Goal: Task Accomplishment & Management: Use online tool/utility

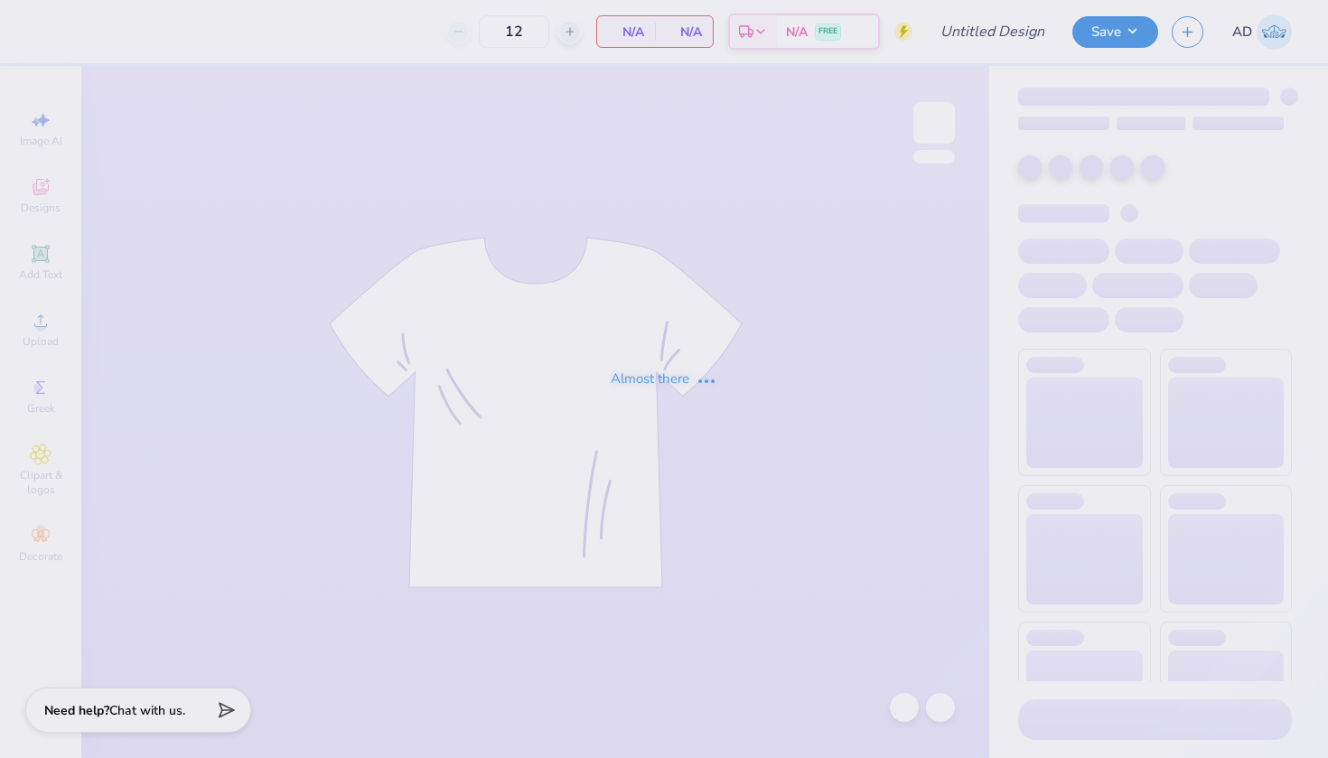
type input "DSP arched letters football sweats"
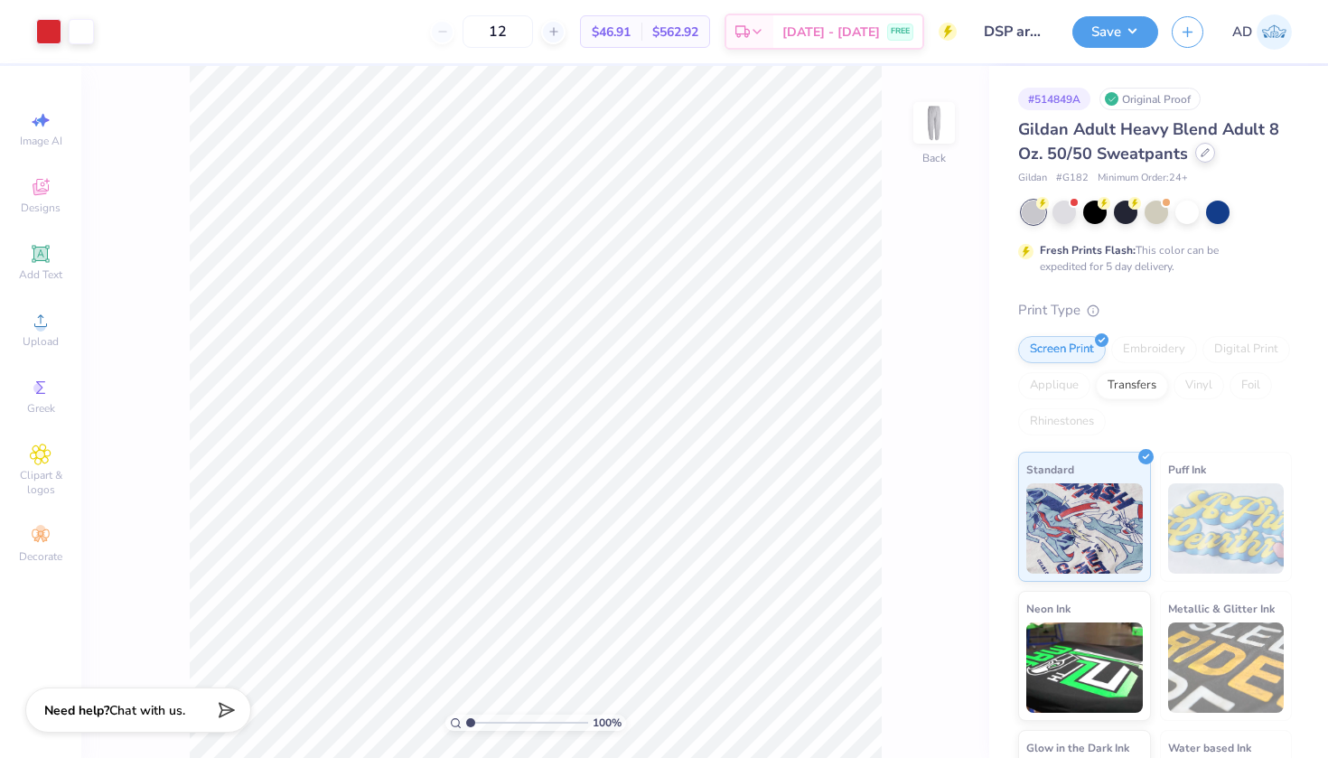
click at [1201, 156] on icon at bounding box center [1204, 152] width 9 height 9
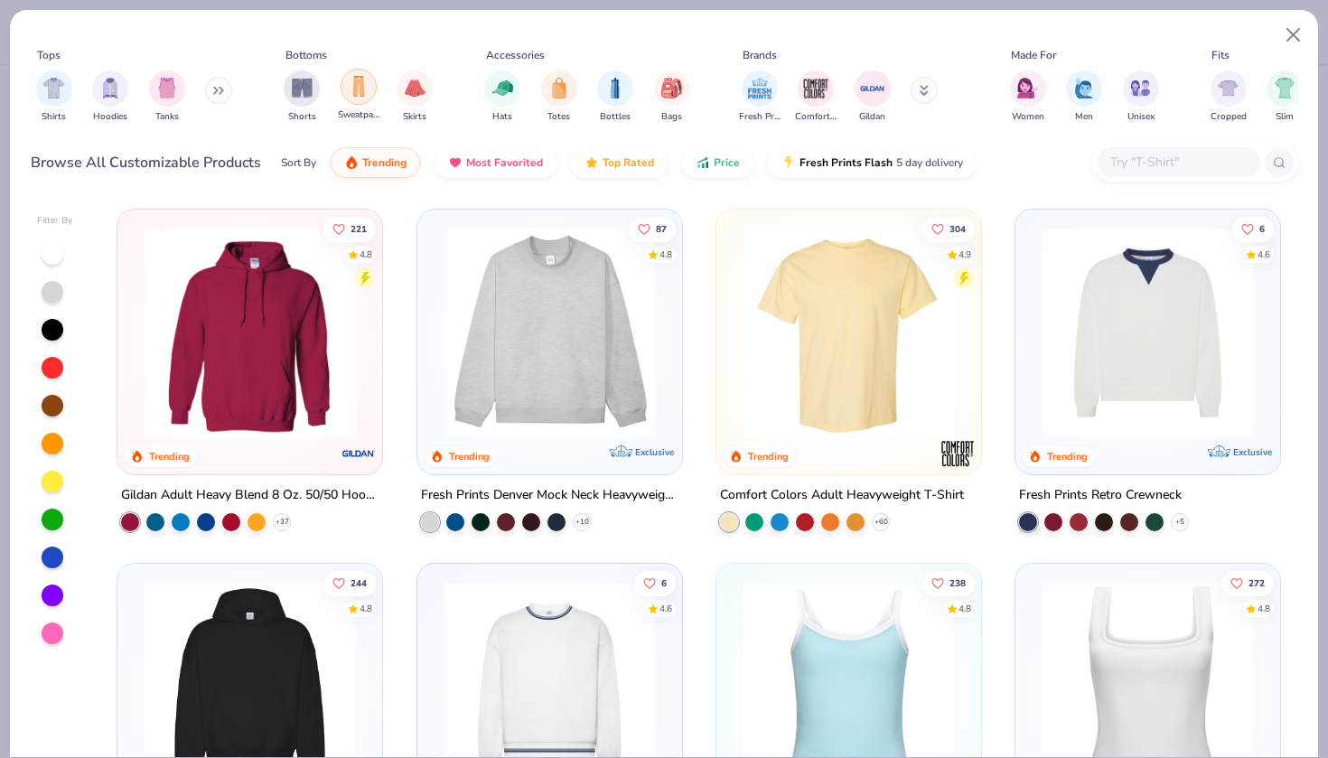
click at [345, 96] on div "filter for Sweatpants" at bounding box center [358, 87] width 36 height 36
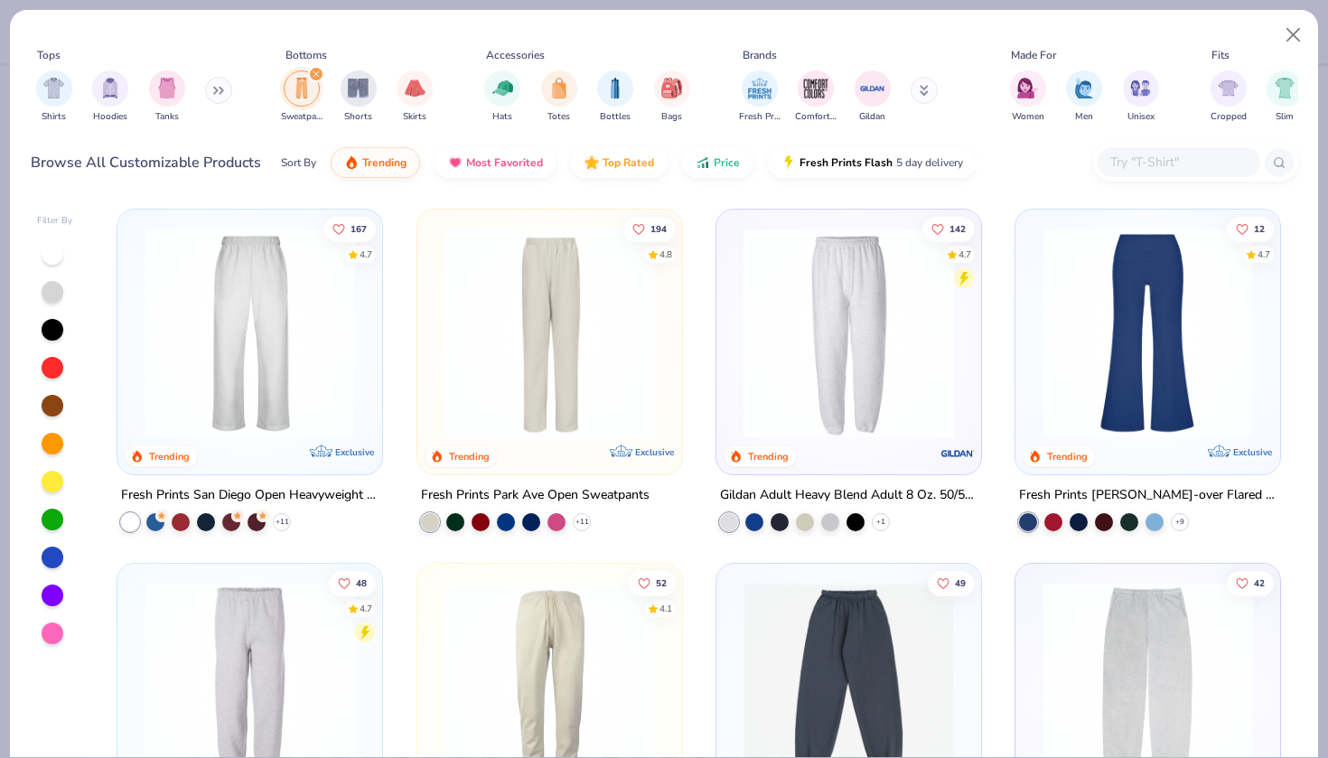
click at [236, 485] on div "Fresh Prints San Diego Open Heavyweight Sweatpants" at bounding box center [249, 495] width 257 height 23
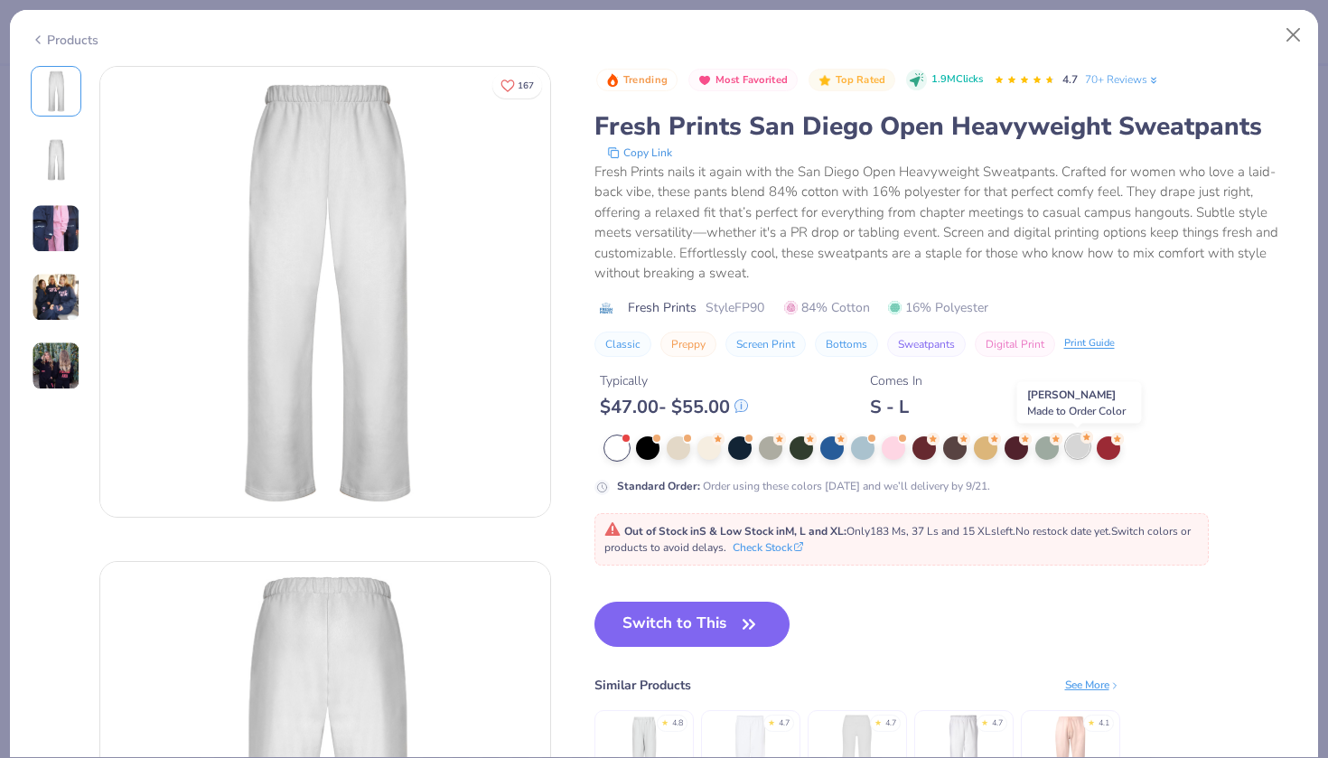
click at [1078, 445] on div at bounding box center [1077, 445] width 23 height 23
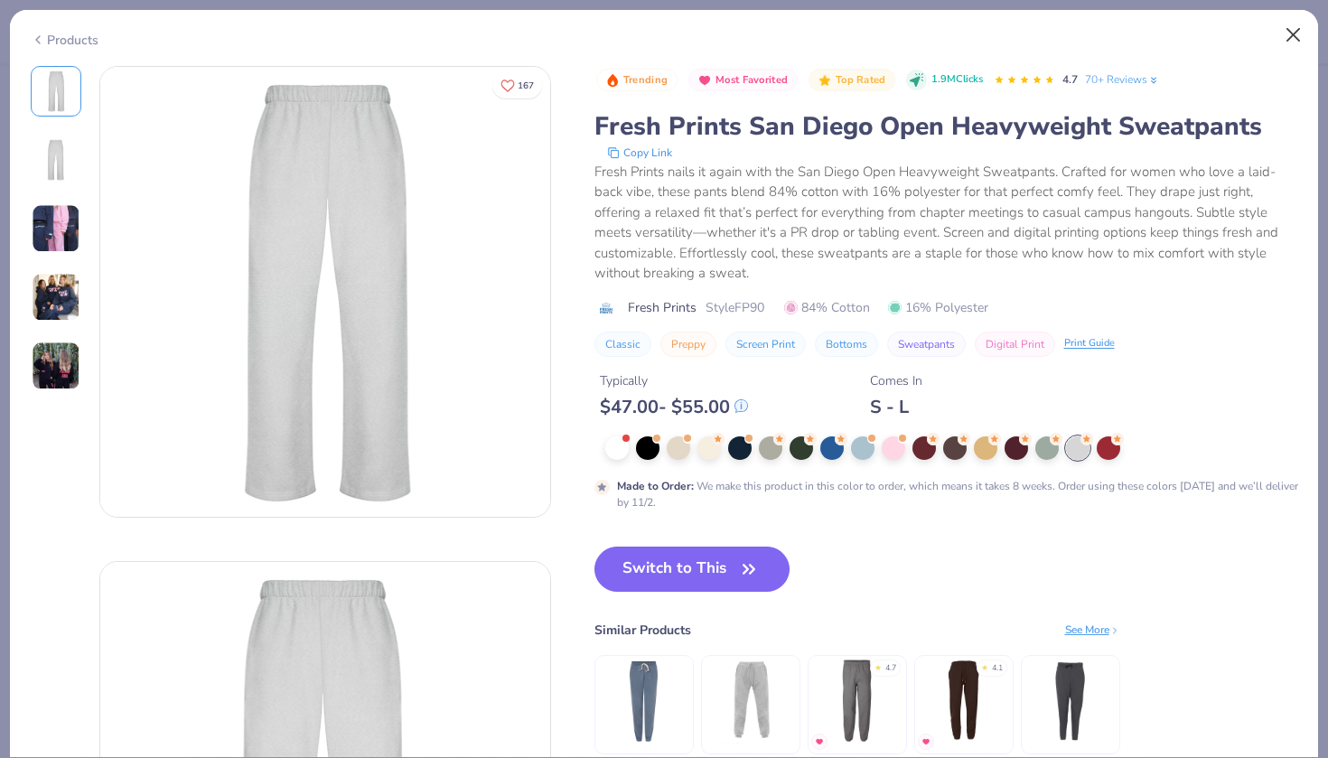
click at [1283, 39] on button "Close" at bounding box center [1293, 35] width 34 height 34
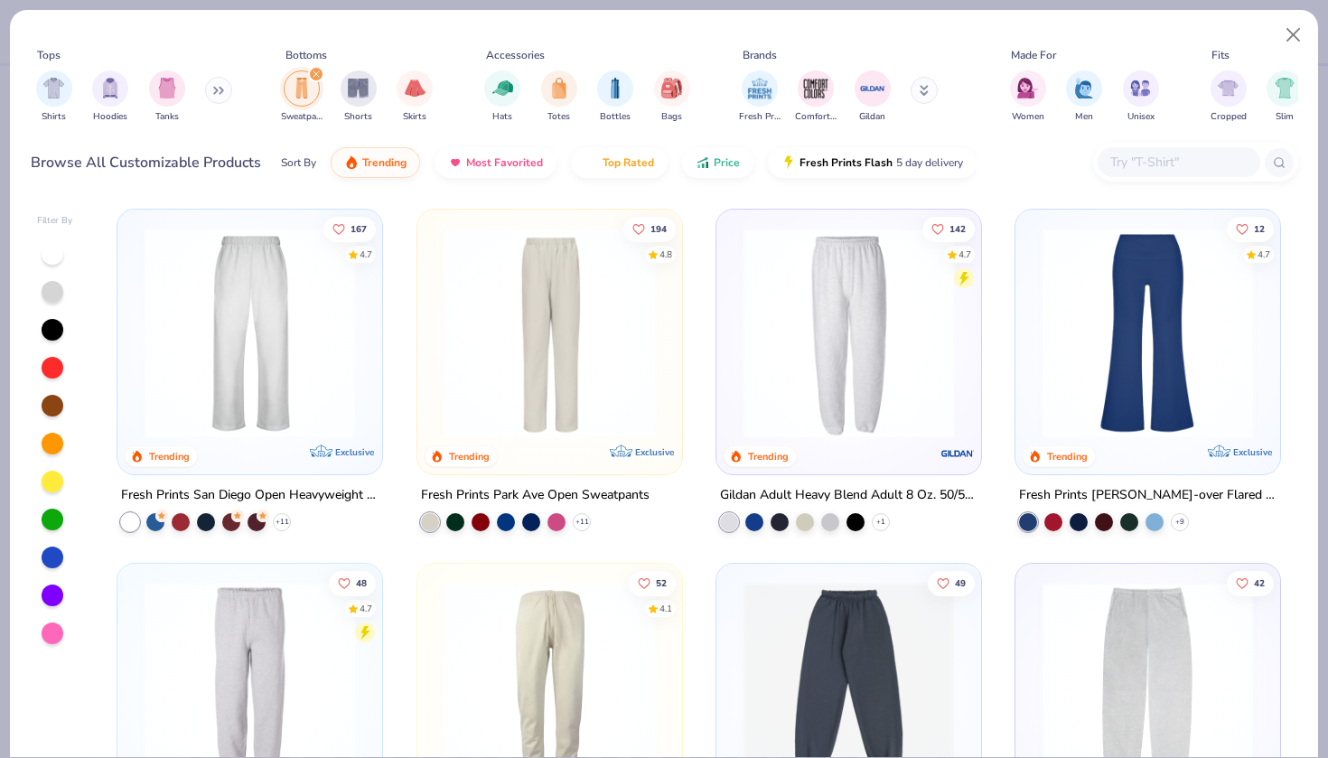
click at [489, 493] on div "Fresh Prints Park Ave Open Sweatpants" at bounding box center [535, 495] width 228 height 23
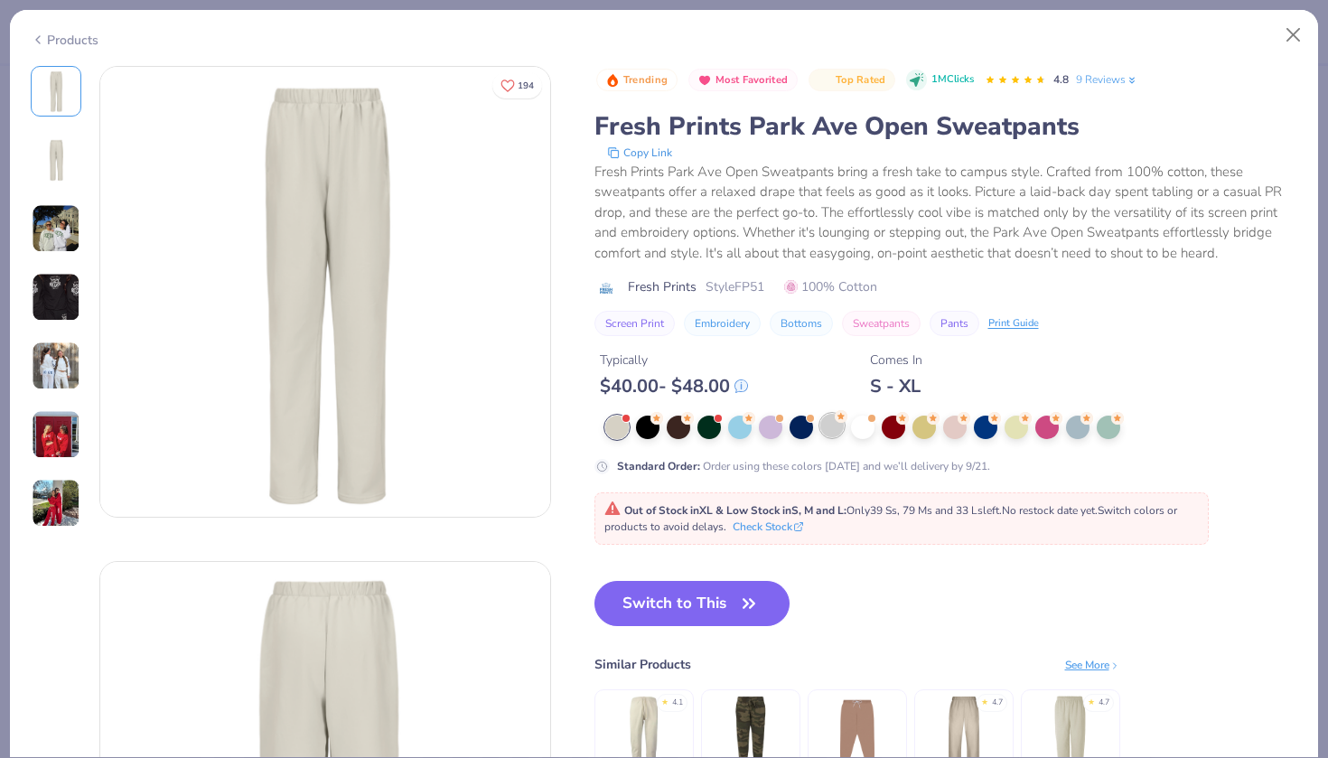
click at [834, 428] on div at bounding box center [831, 425] width 23 height 23
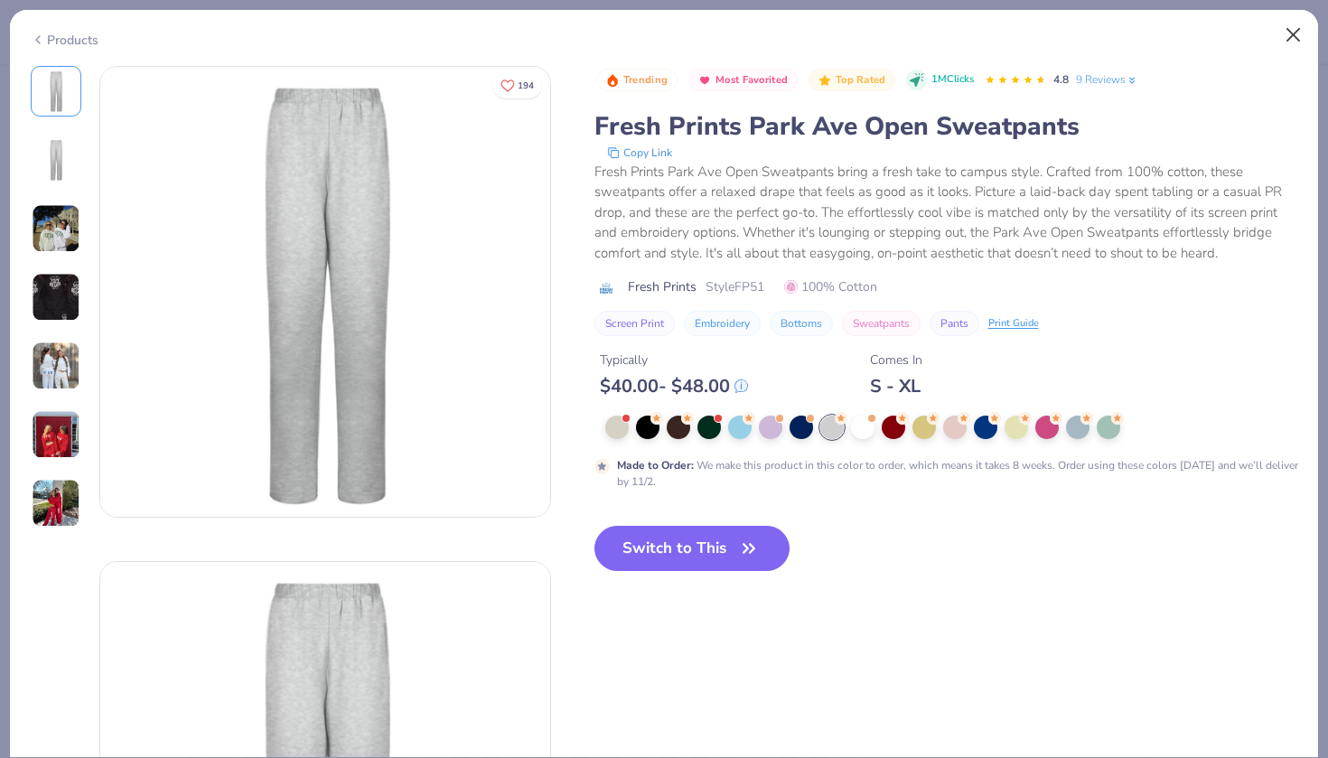
click at [1290, 36] on button "Close" at bounding box center [1293, 35] width 34 height 34
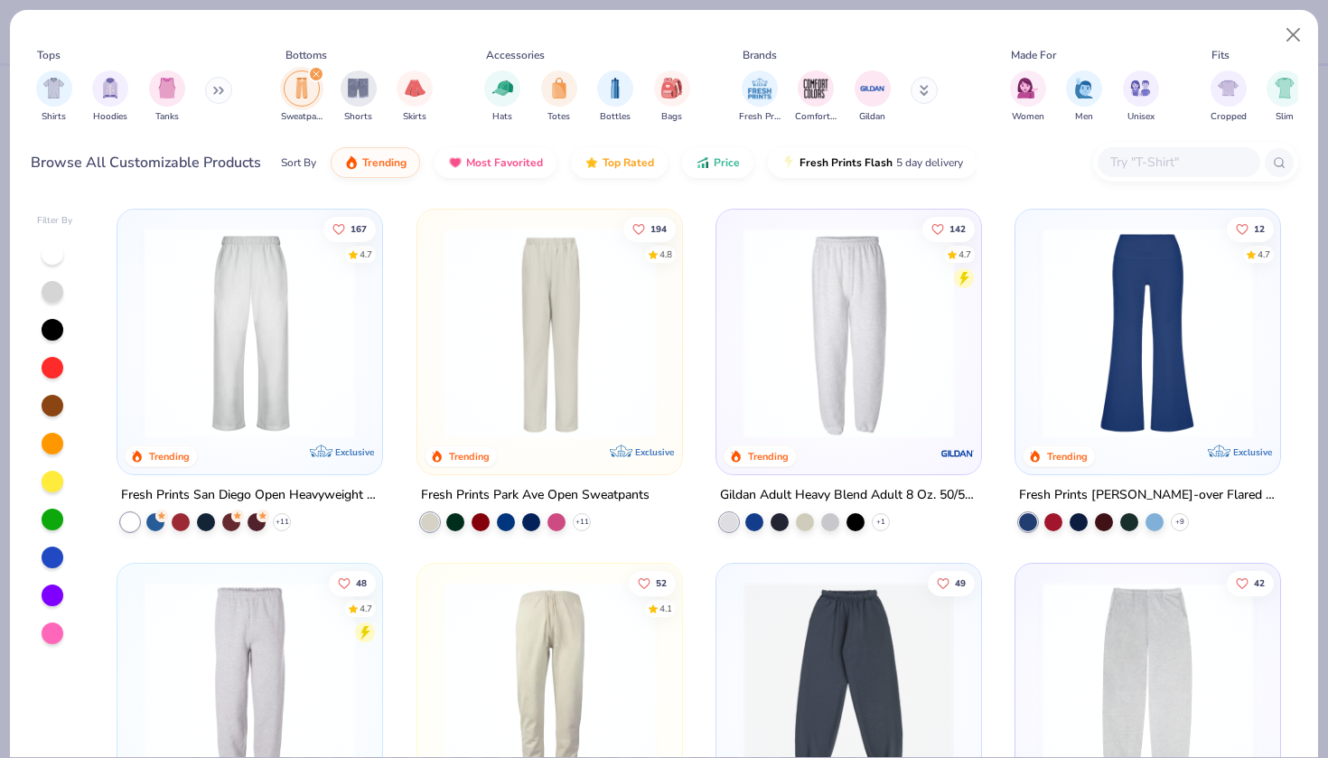
click at [223, 491] on div "Fresh Prints San Diego Open Heavyweight Sweatpants" at bounding box center [249, 495] width 257 height 23
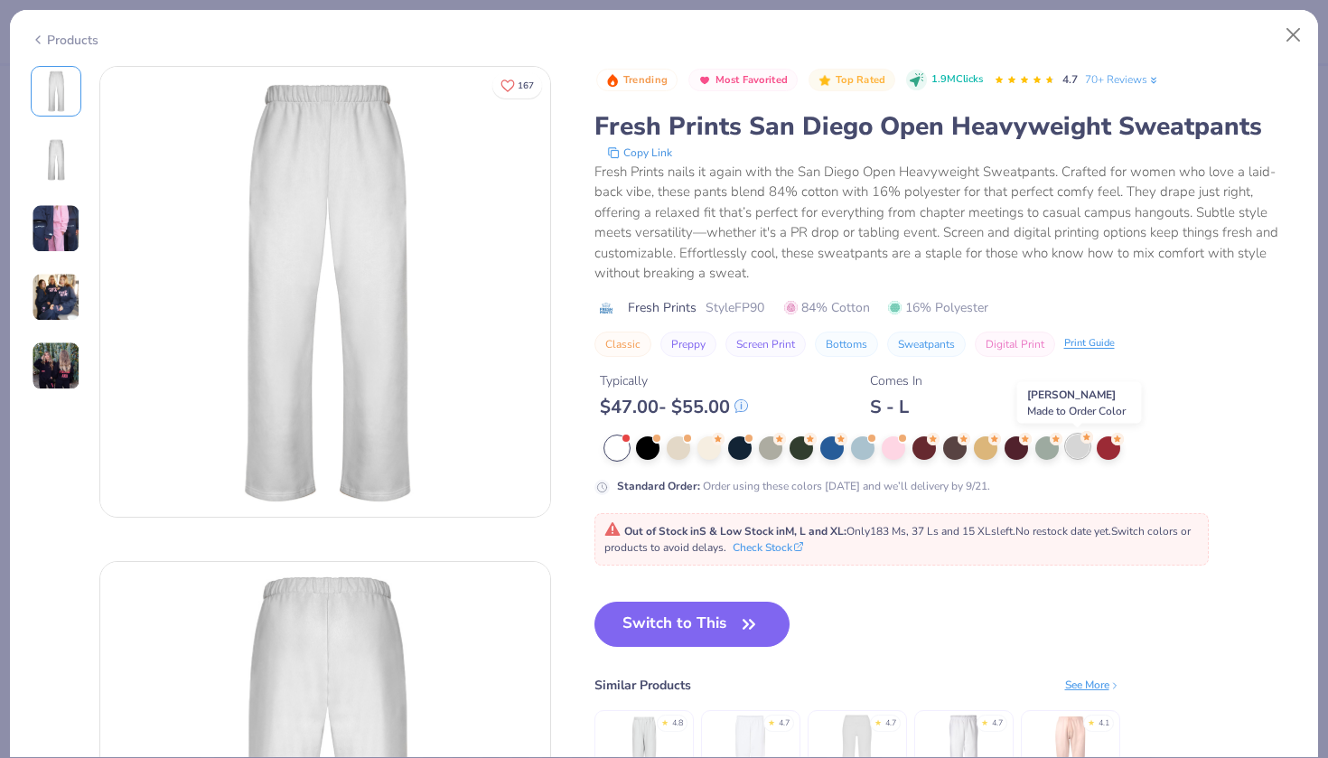
click at [1085, 448] on div at bounding box center [1077, 445] width 23 height 23
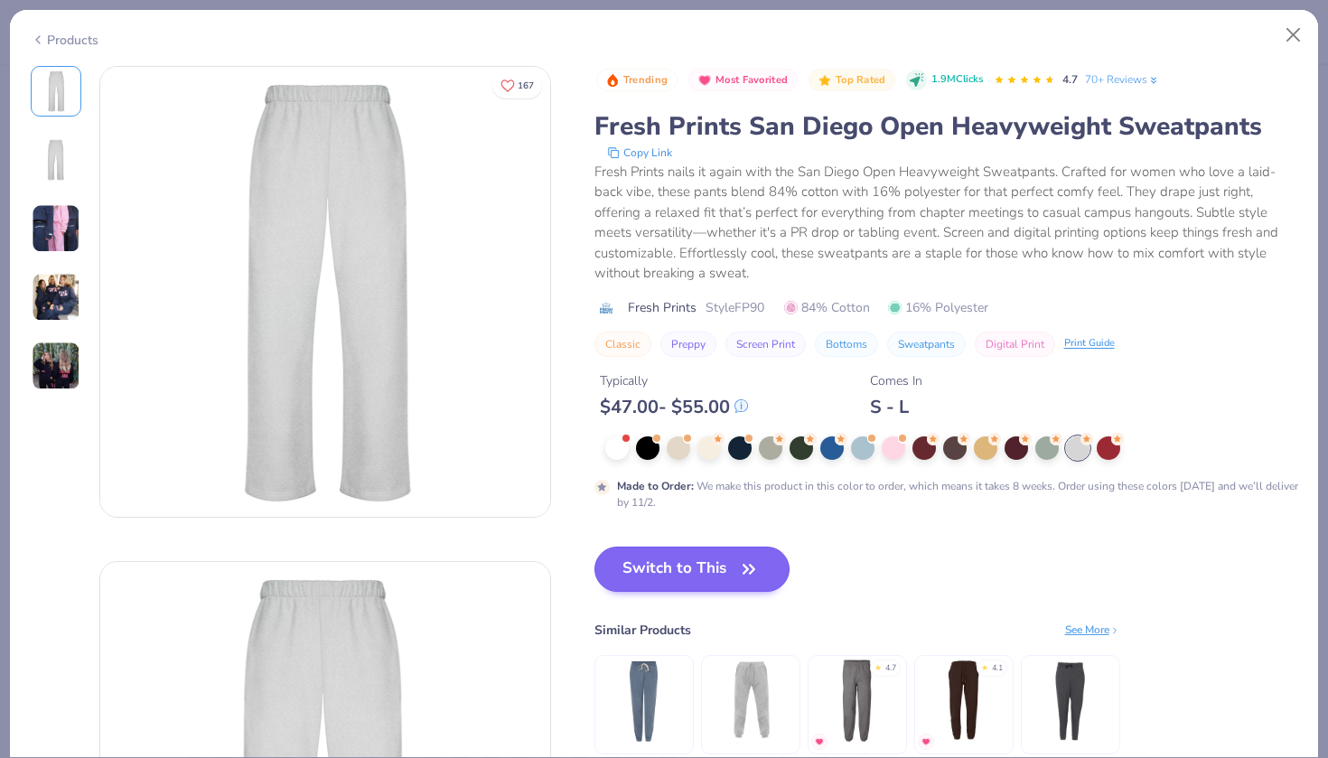
click at [697, 561] on button "Switch to This" at bounding box center [692, 568] width 196 height 45
type input "50"
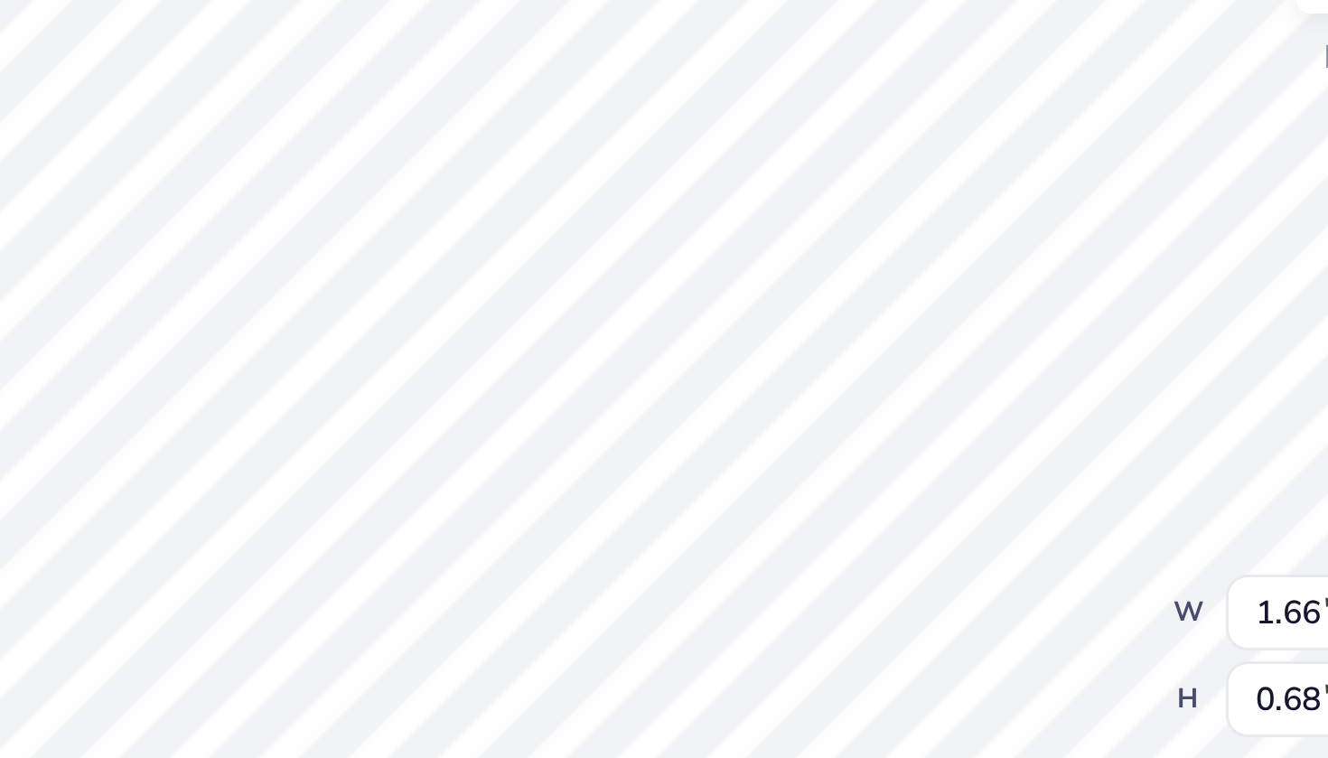
type textarea "x"
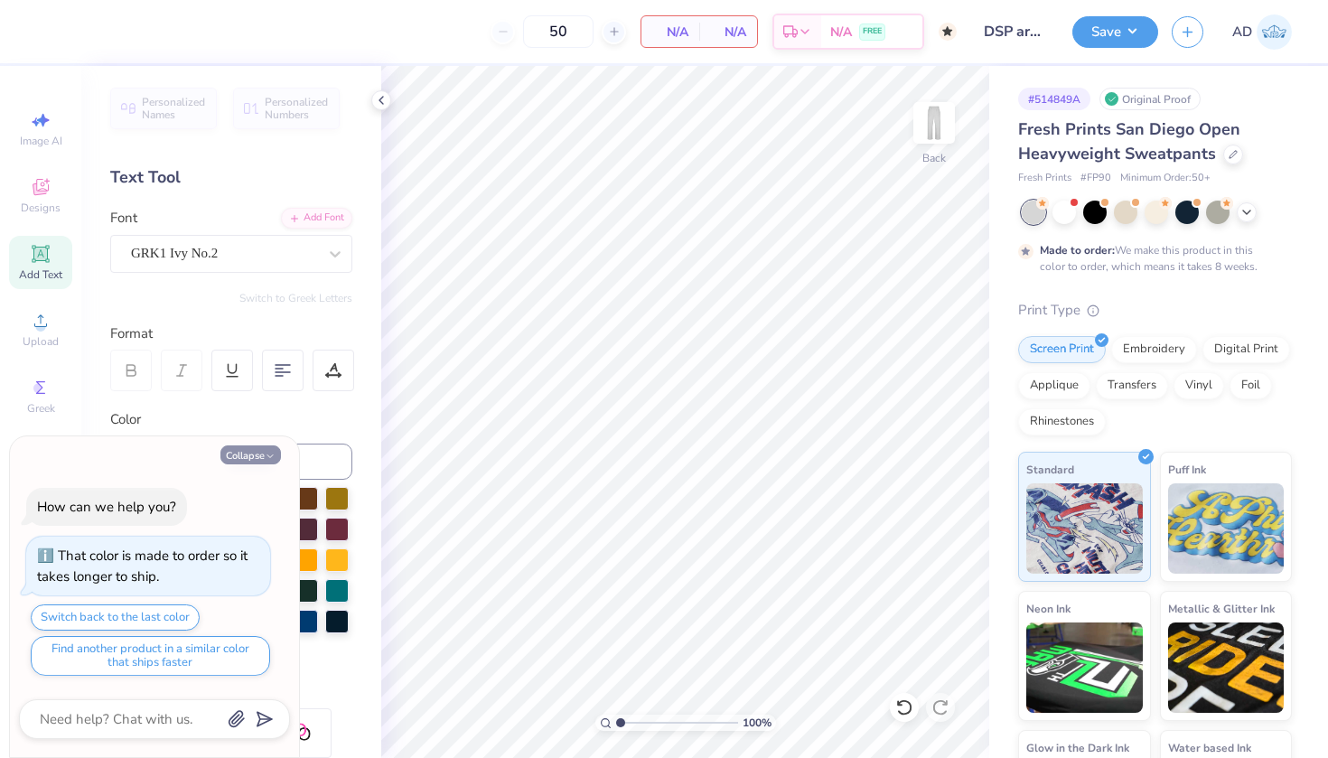
click at [266, 451] on button "Collapse" at bounding box center [250, 454] width 61 height 19
type textarea "x"
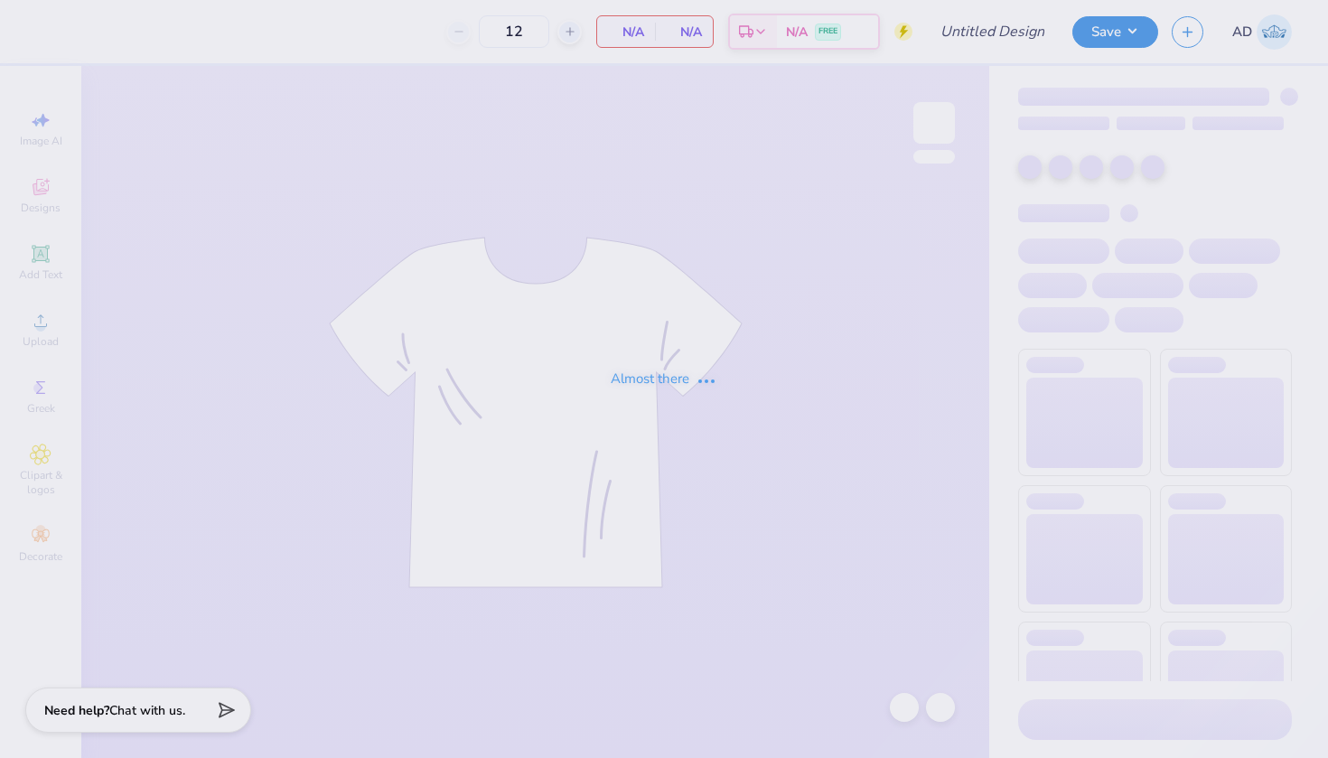
type input "WGC Hand drawn"
type input "50"
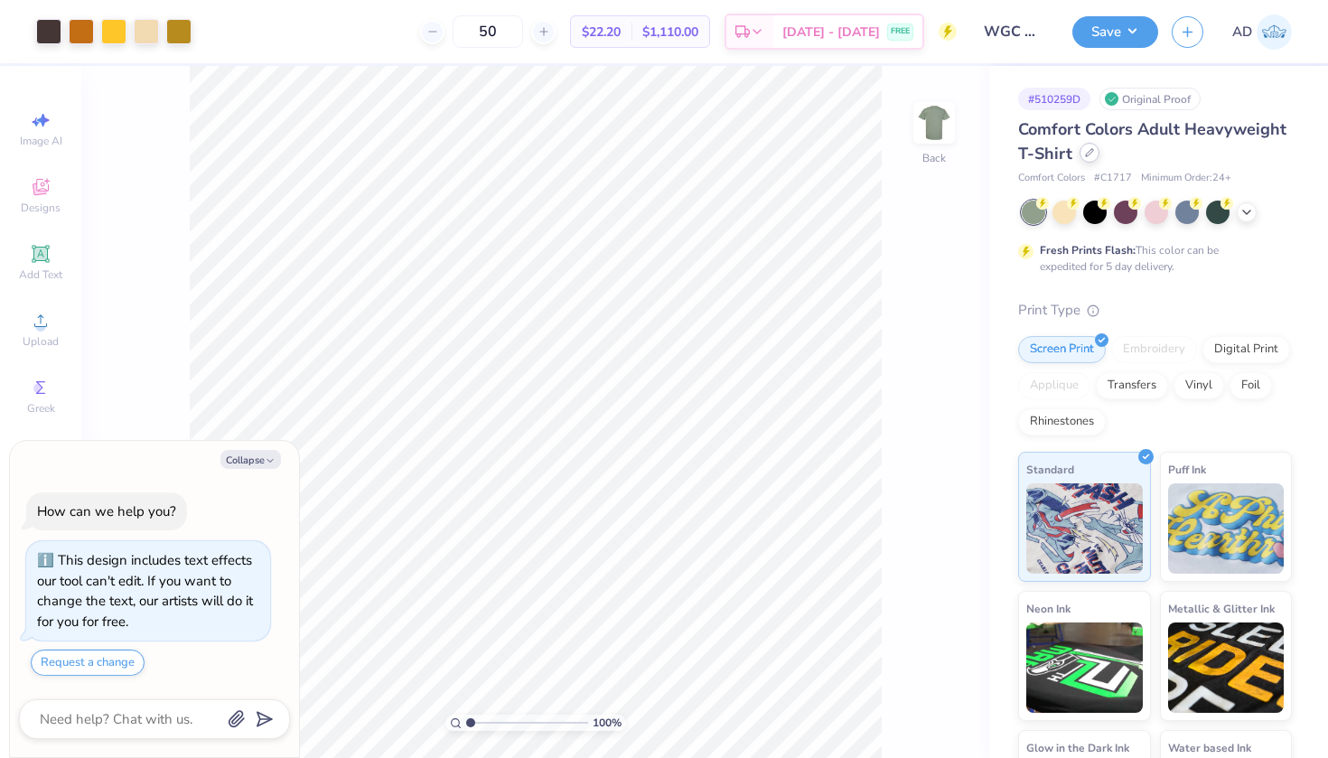
click at [1092, 151] on icon at bounding box center [1089, 152] width 9 height 9
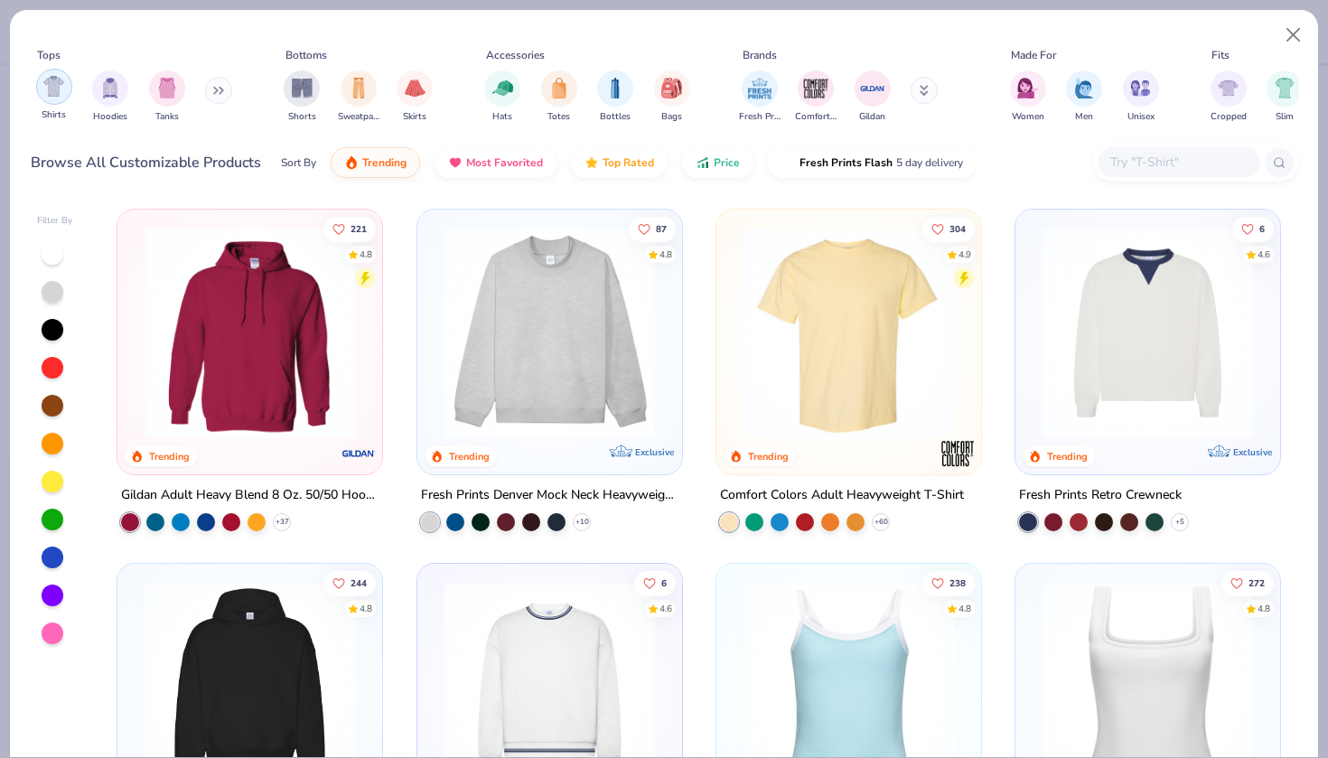
click at [52, 86] on img "filter for Shirts" at bounding box center [53, 86] width 21 height 21
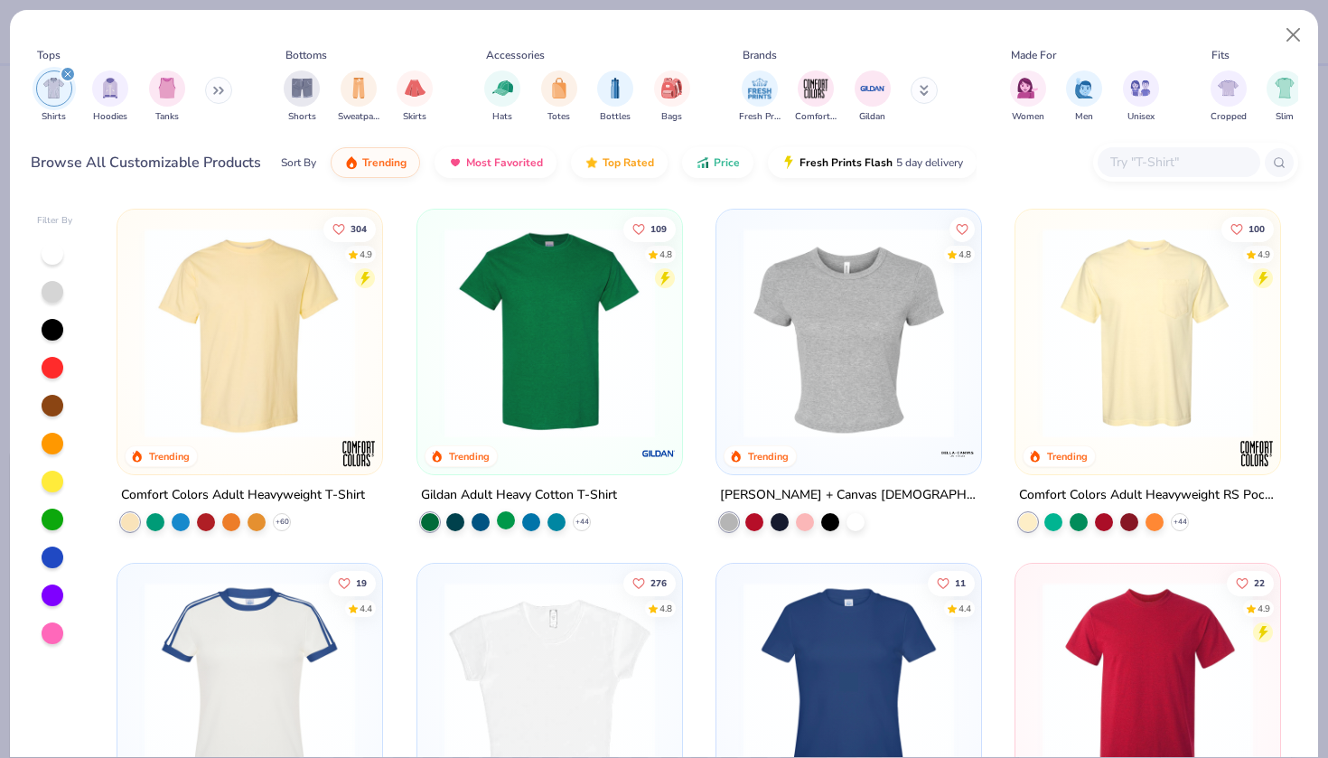
click at [503, 523] on div at bounding box center [506, 520] width 18 height 18
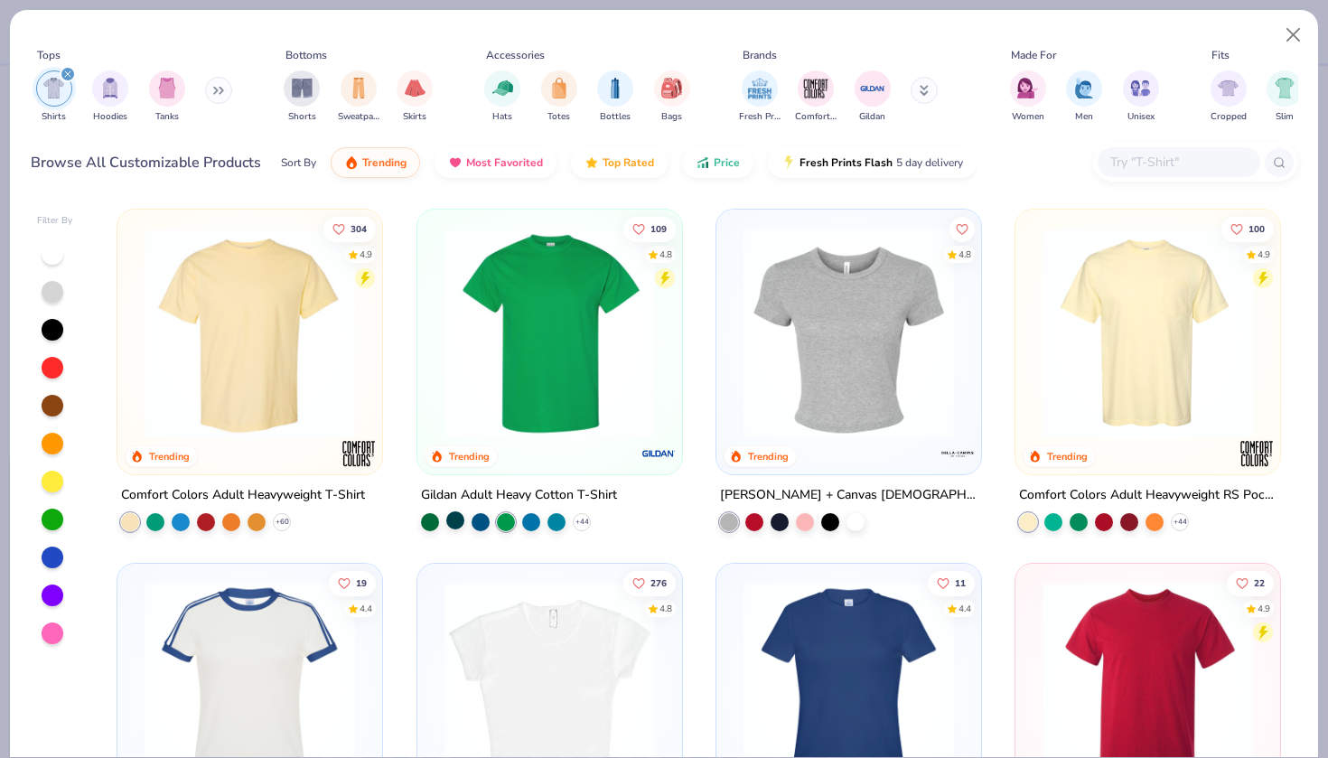
click at [459, 518] on div at bounding box center [455, 520] width 18 height 18
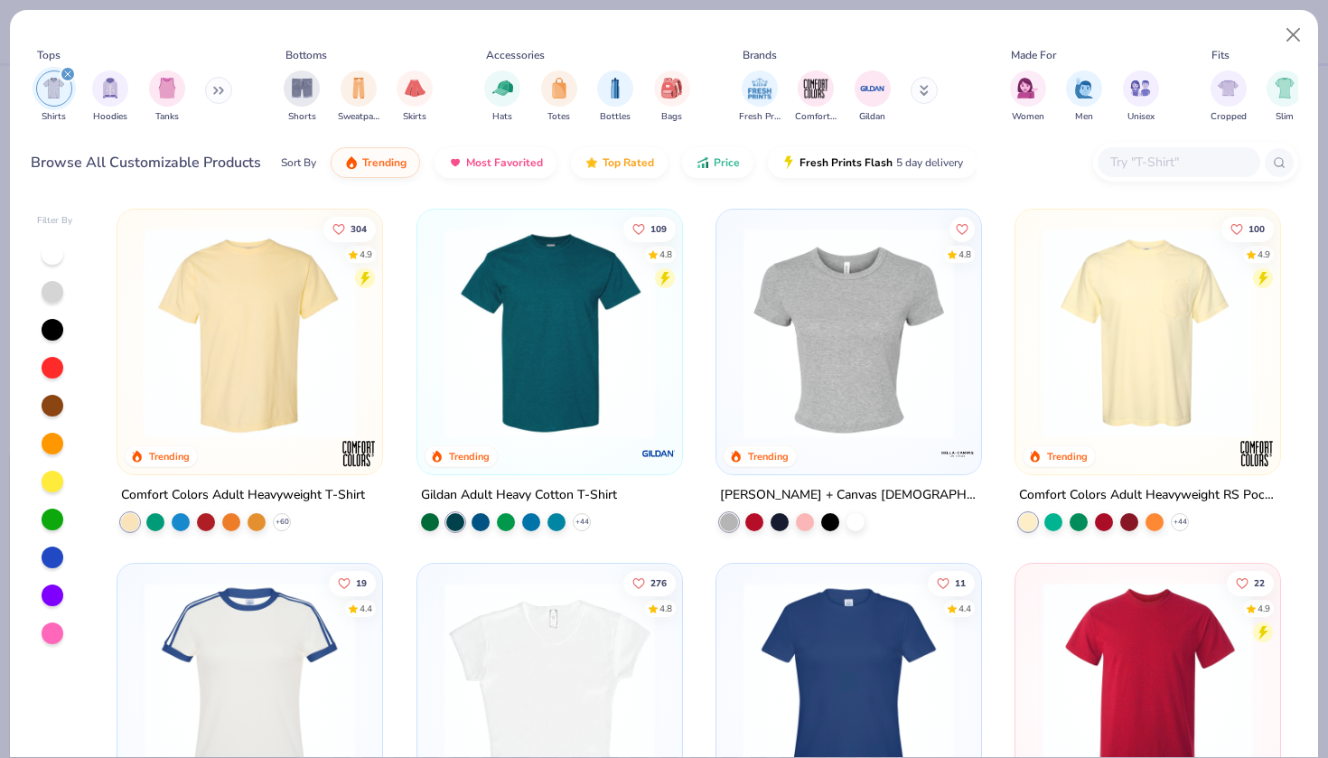
click at [515, 486] on div "Gildan Adult Heavy Cotton T-Shirt" at bounding box center [519, 495] width 196 height 23
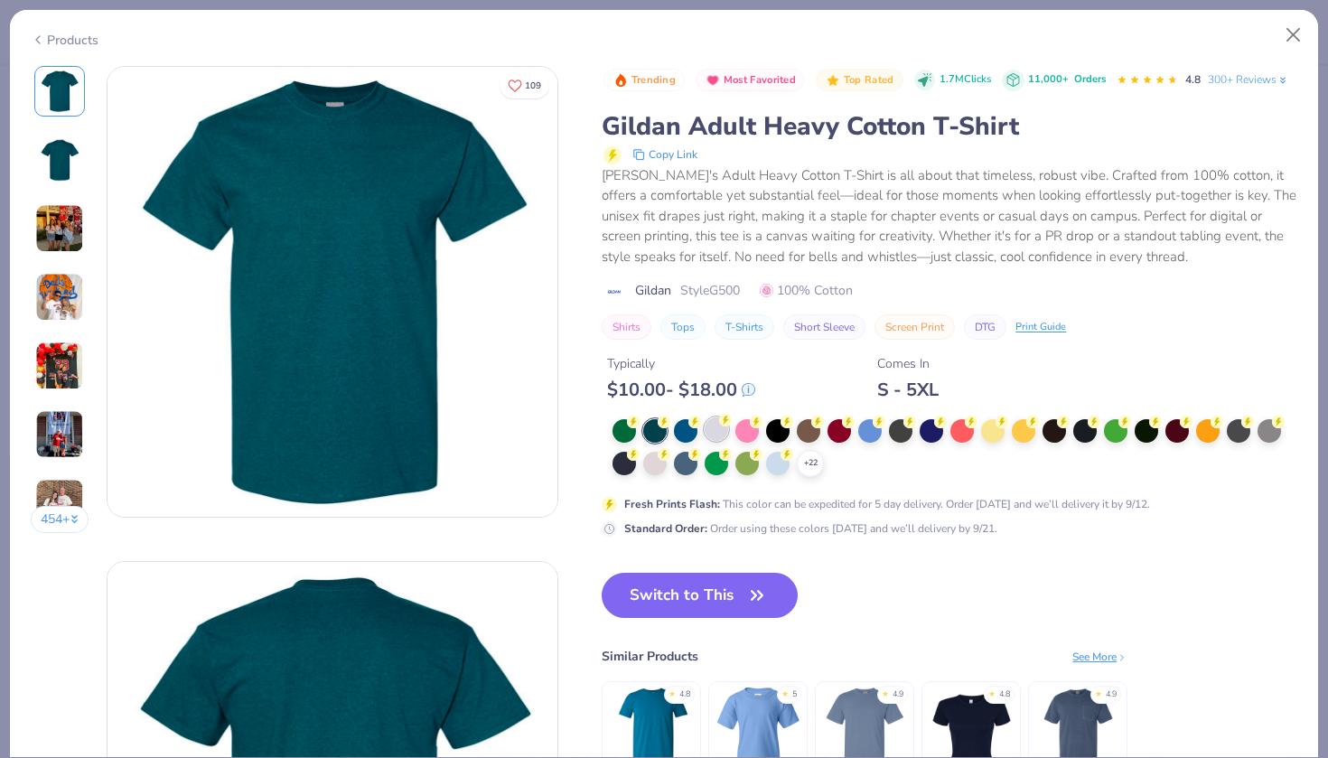
click at [714, 423] on div at bounding box center [715, 428] width 23 height 23
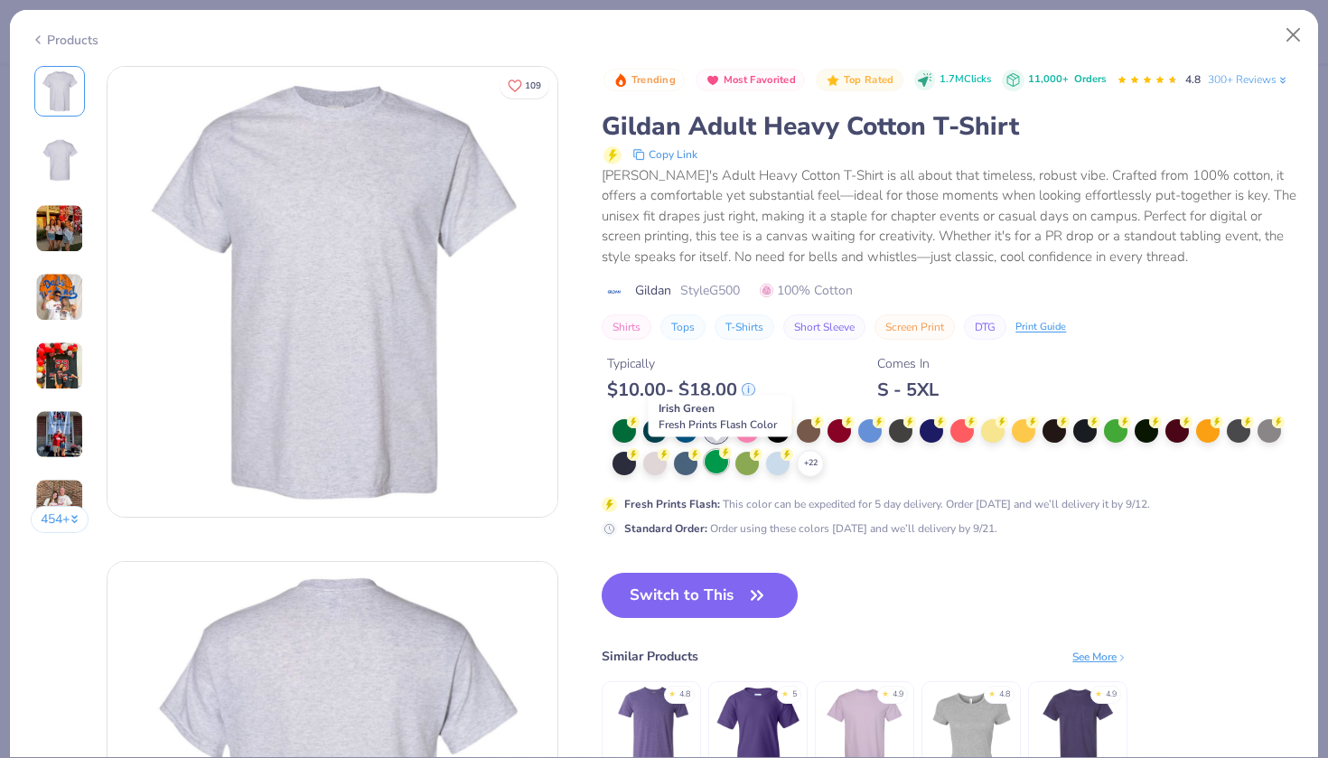
click at [714, 464] on div at bounding box center [715, 461] width 23 height 23
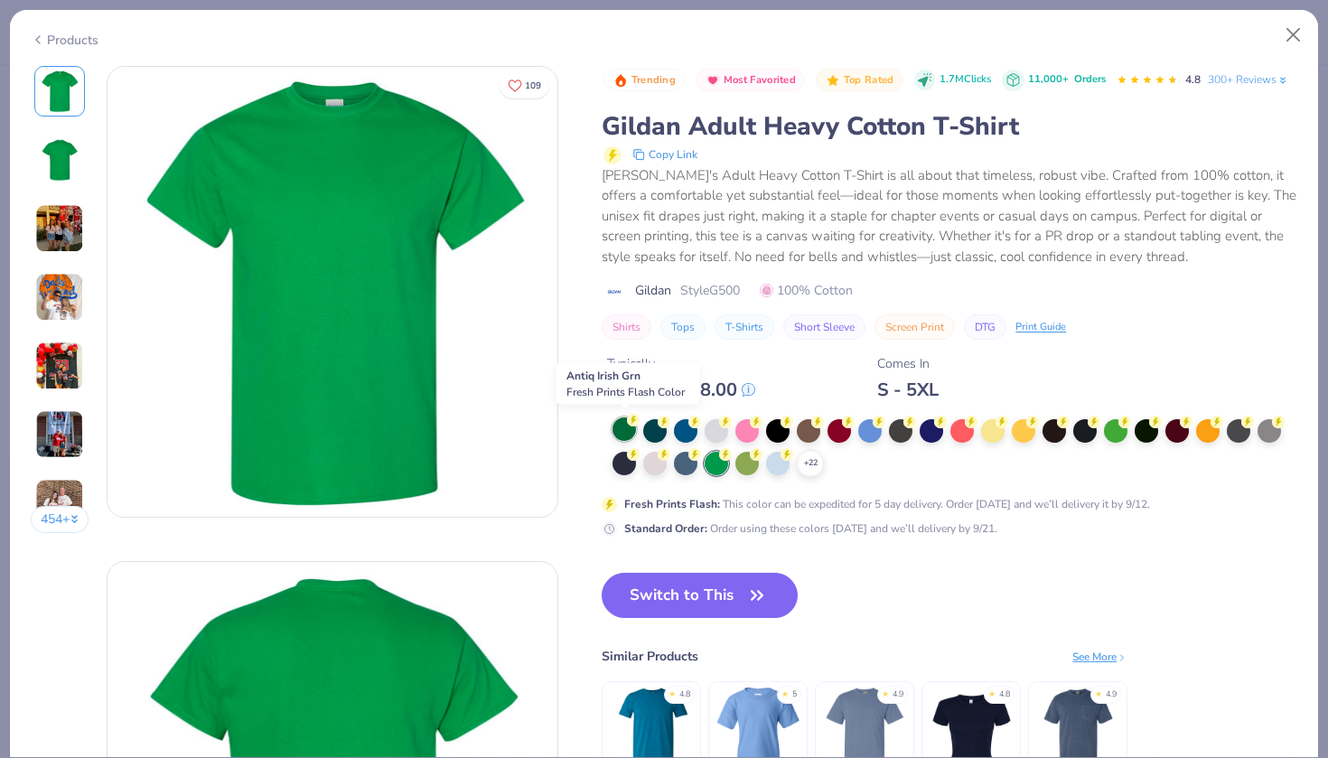
click at [631, 427] on div at bounding box center [623, 428] width 23 height 23
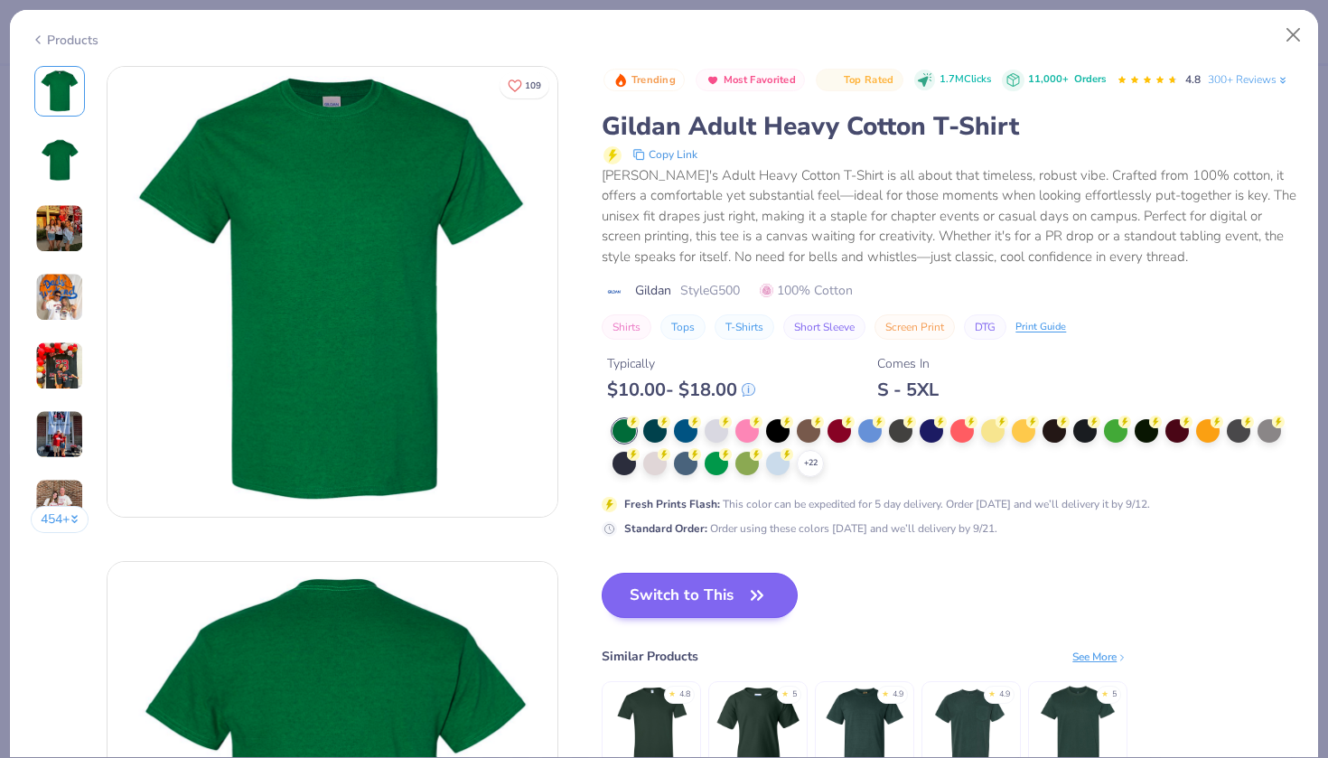
click at [692, 609] on button "Switch to This" at bounding box center [699, 595] width 196 height 45
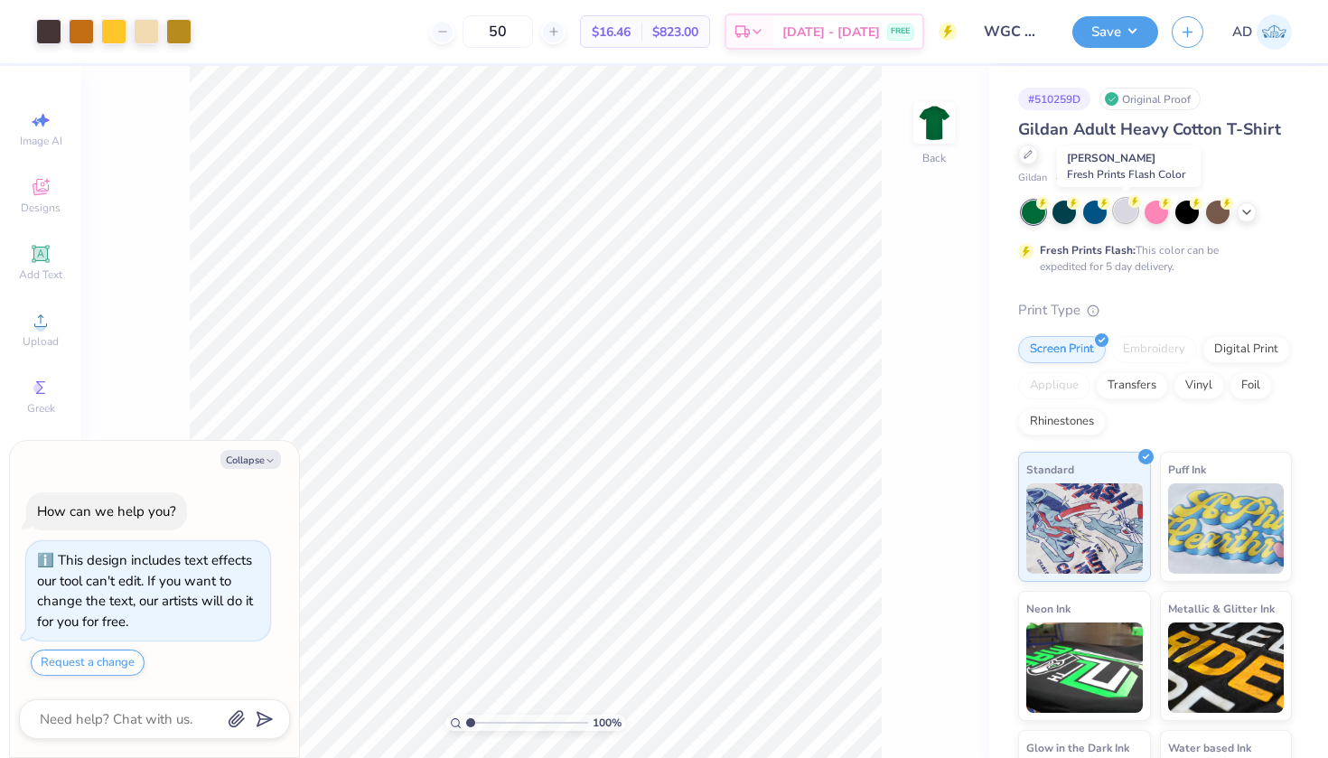
click at [1132, 215] on div at bounding box center [1125, 210] width 23 height 23
click at [117, 27] on div at bounding box center [113, 29] width 25 height 25
type textarea "x"
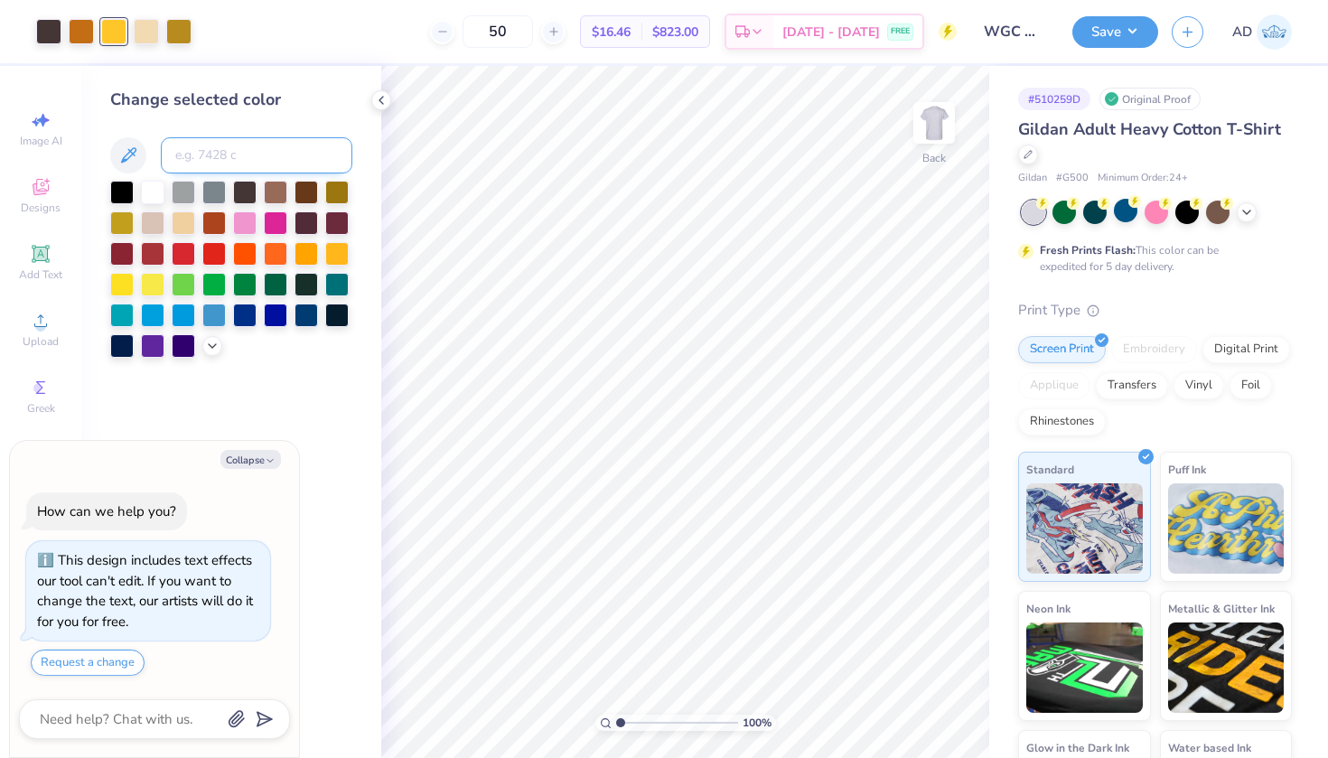
click at [213, 159] on input at bounding box center [256, 155] width 191 height 36
type input "7506"
type textarea "x"
click at [905, 707] on icon at bounding box center [904, 707] width 18 height 18
click at [1098, 24] on button "Save" at bounding box center [1115, 30] width 86 height 32
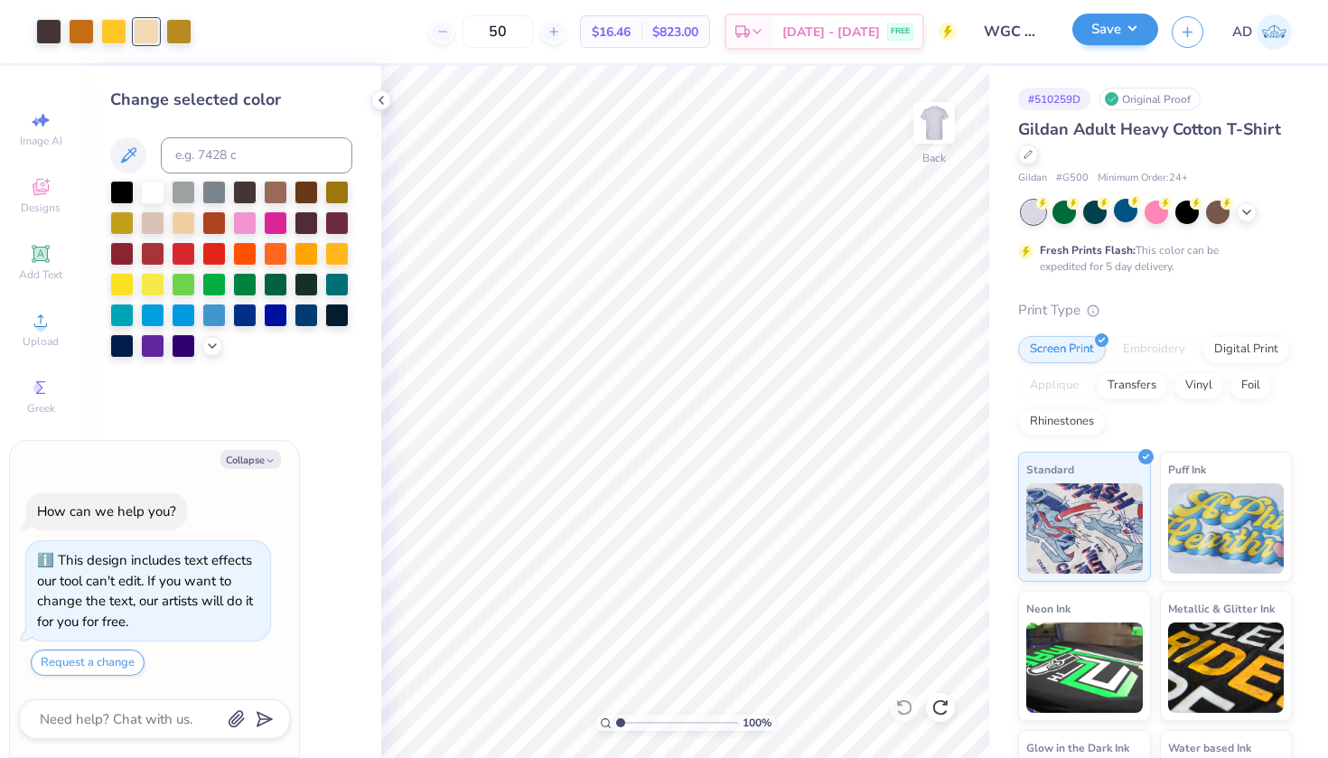
type textarea "x"
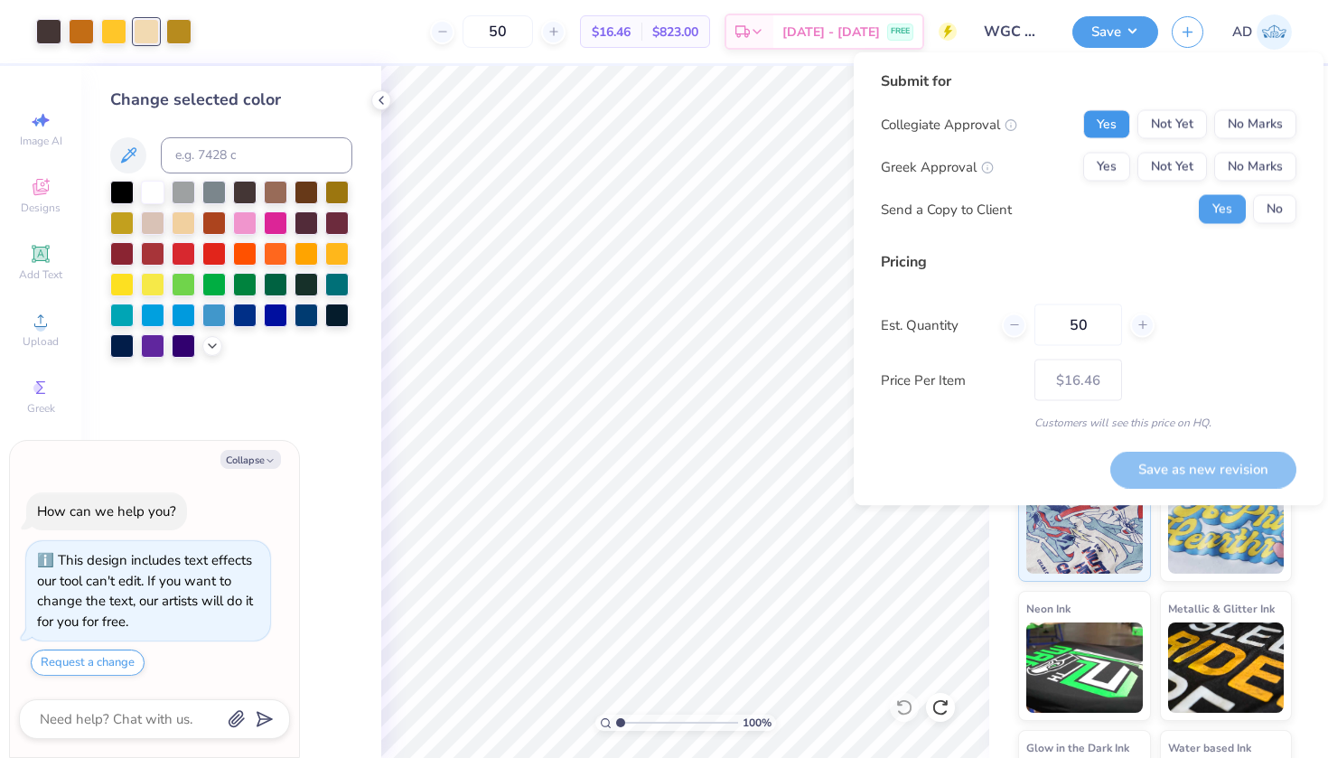
click at [1102, 123] on button "Yes" at bounding box center [1106, 124] width 47 height 29
click at [1259, 172] on button "No Marks" at bounding box center [1255, 167] width 82 height 29
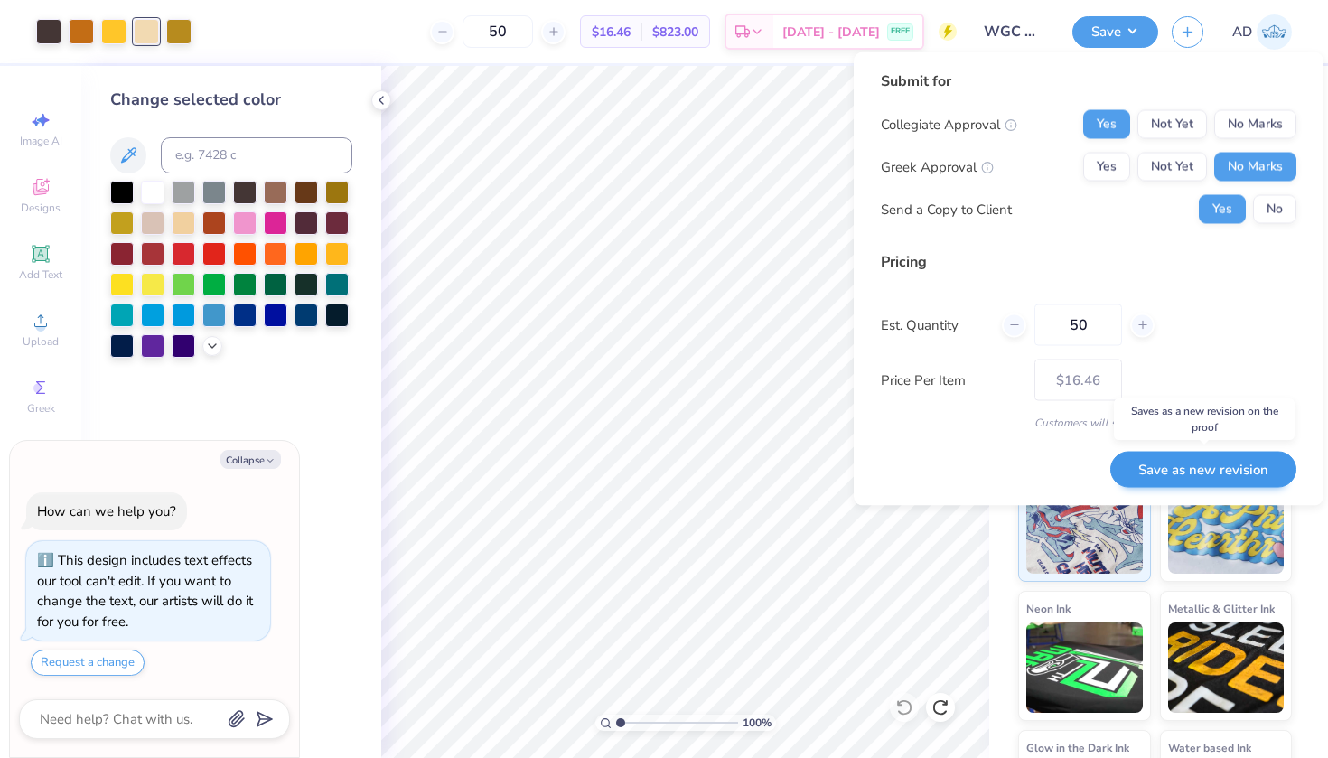
click at [1190, 468] on button "Save as new revision" at bounding box center [1203, 469] width 186 height 37
type input "$16.46"
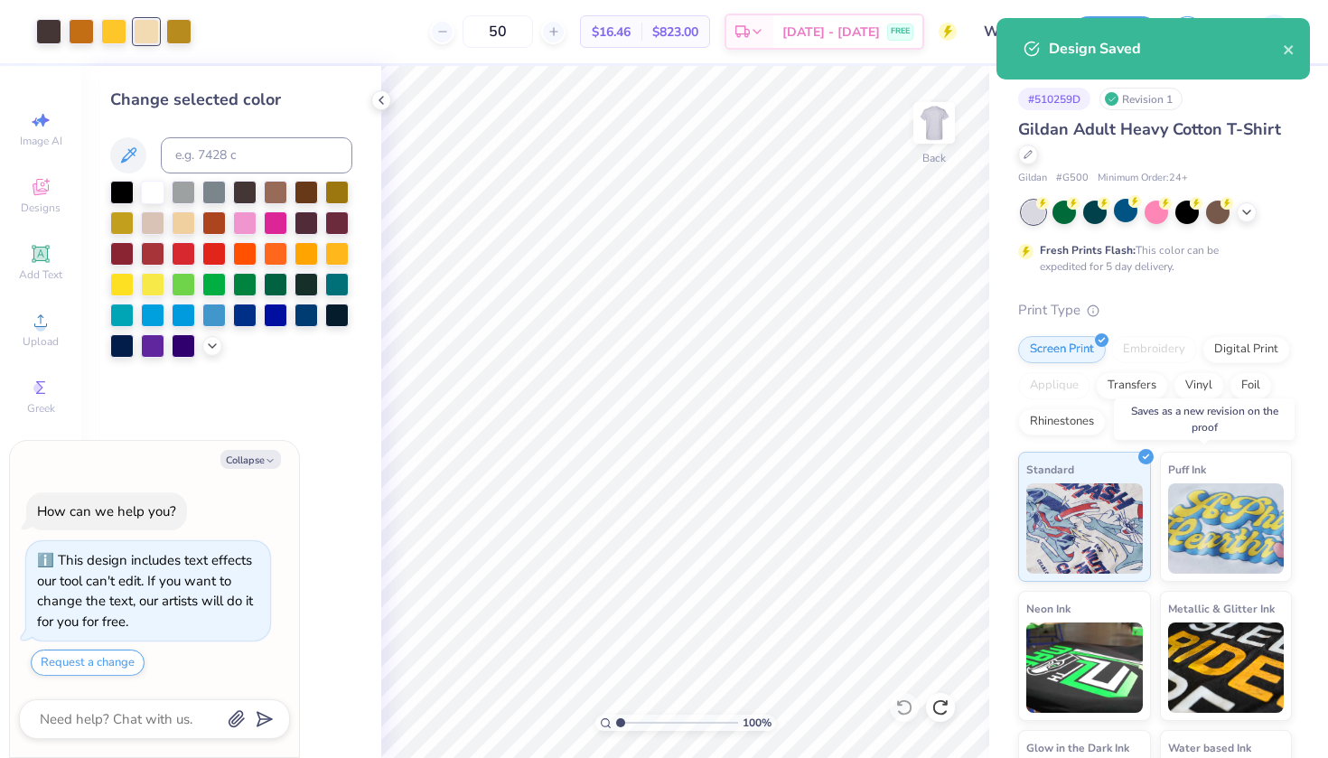
type textarea "x"
type input "– –"
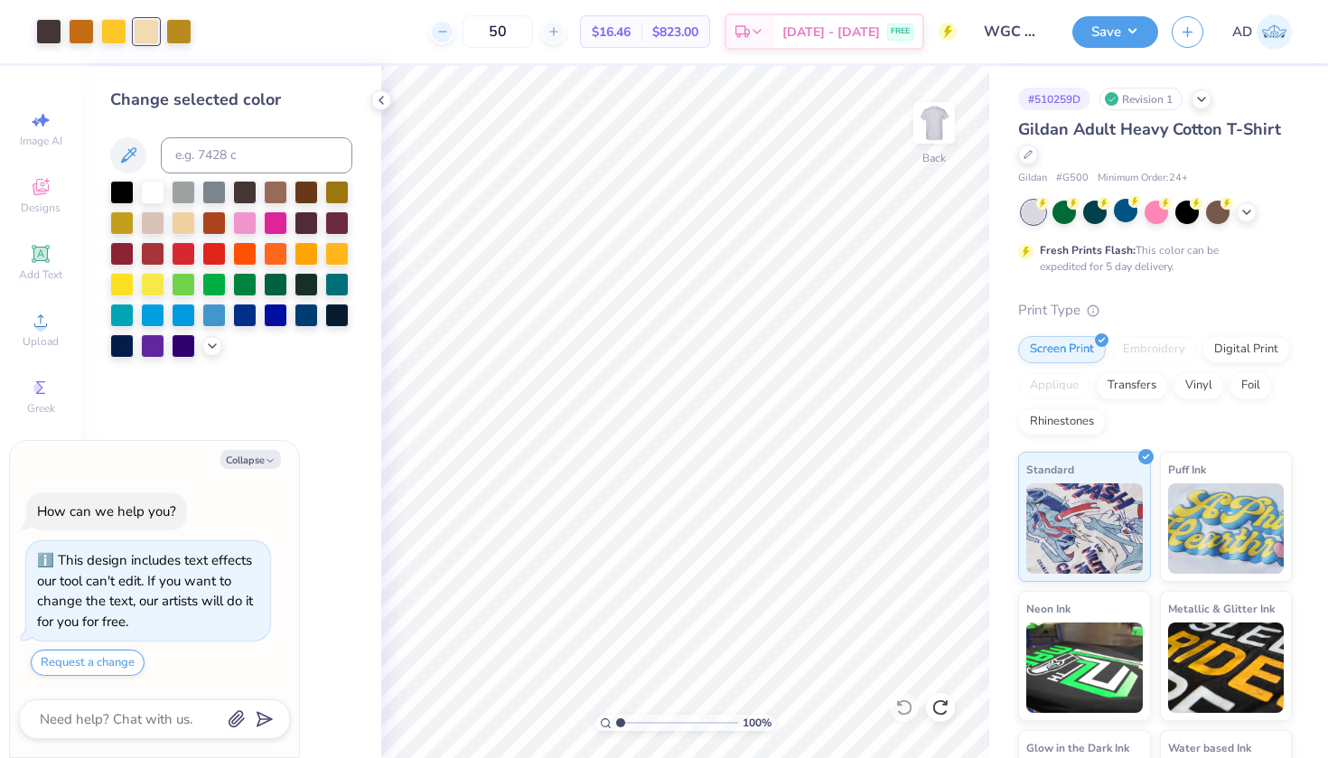
click at [454, 33] on div at bounding box center [442, 32] width 24 height 24
click at [528, 33] on input "49" at bounding box center [497, 31] width 70 height 33
type input "4"
type input "2"
type input "25"
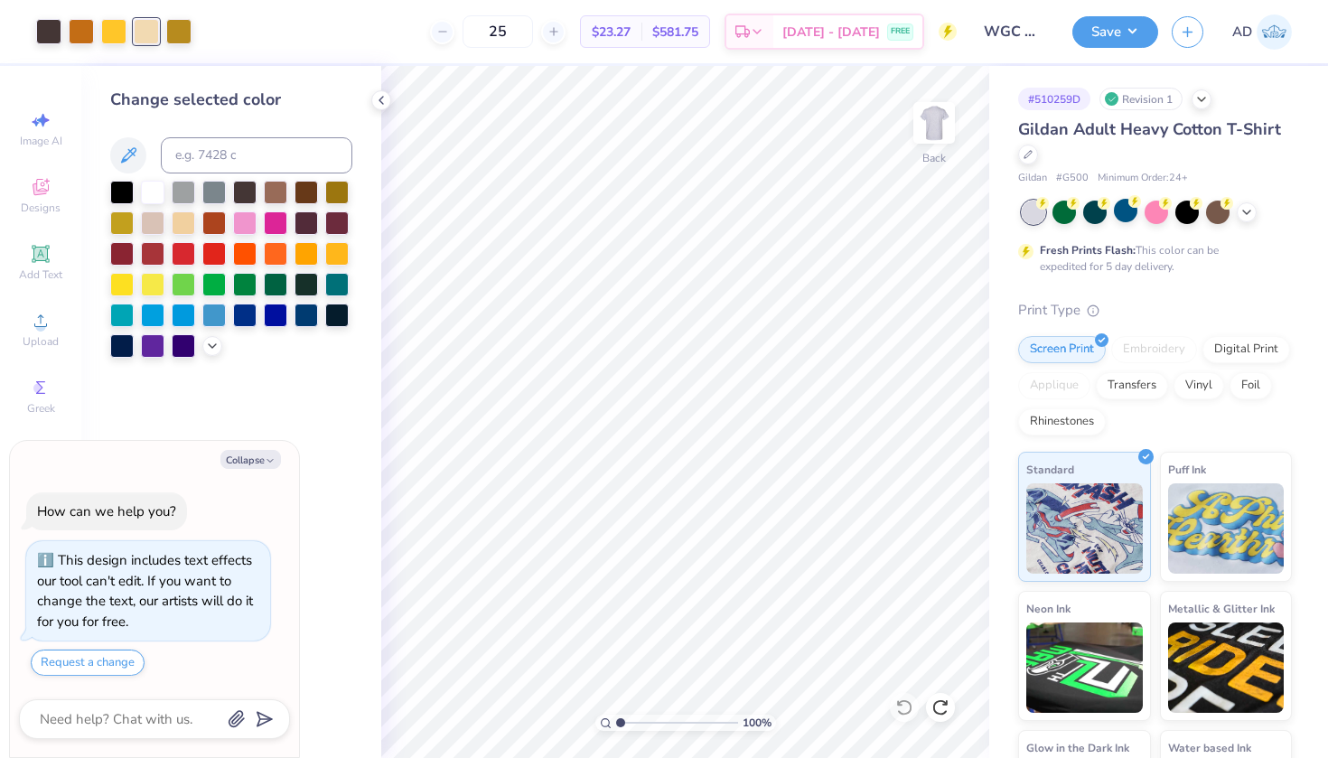
click at [1094, 282] on div "Gildan Adult Heavy Cotton T-Shirt Gildan # G500 Minimum Order: 24 + Fresh Print…" at bounding box center [1155, 488] width 274 height 742
click at [1117, 49] on div "Save AD" at bounding box center [1200, 31] width 256 height 63
click at [1103, 23] on button "Save" at bounding box center [1115, 30] width 86 height 32
type textarea "x"
